Goal: Subscribe to service/newsletter

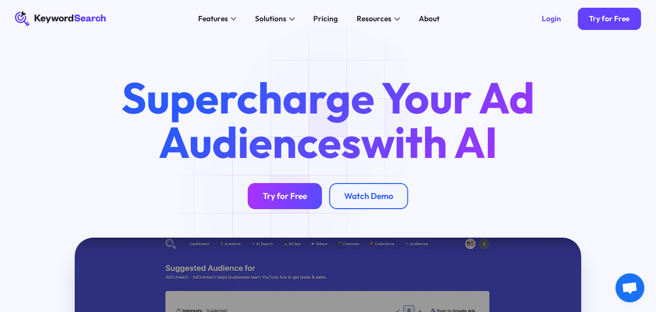
click at [275, 195] on div "Try for Free" at bounding box center [285, 195] width 44 height 11
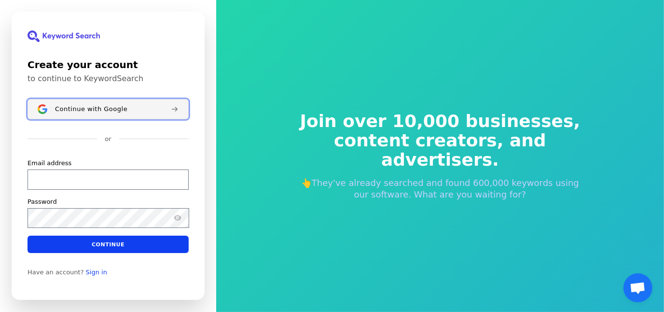
click at [134, 102] on button "Continue with Google" at bounding box center [107, 109] width 161 height 20
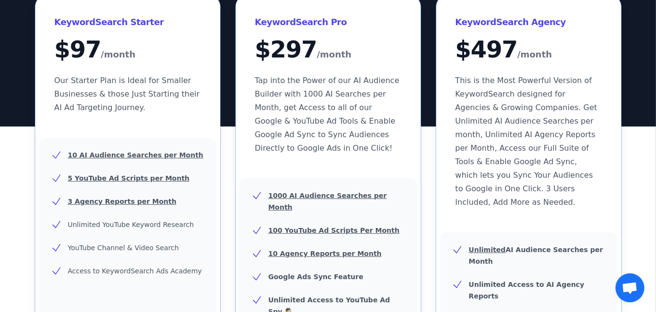
scroll to position [192, 0]
